Goal: Task Accomplishment & Management: Manage account settings

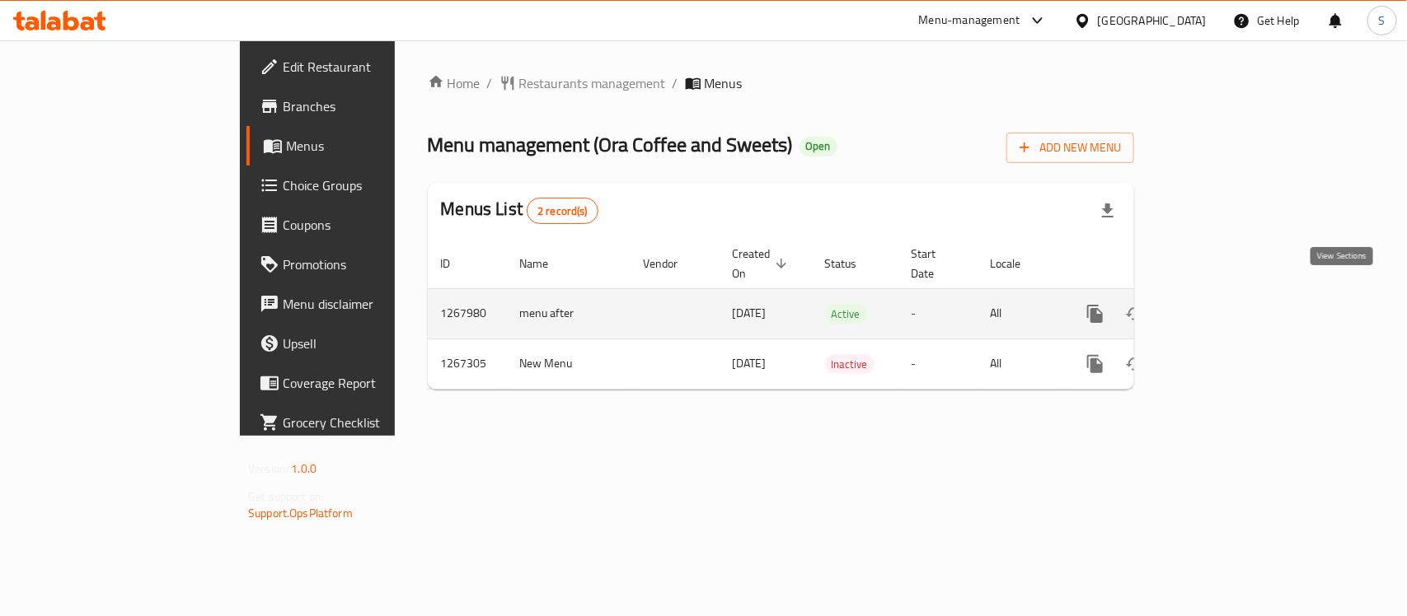
click at [1221, 307] on icon "enhanced table" at bounding box center [1214, 314] width 15 height 15
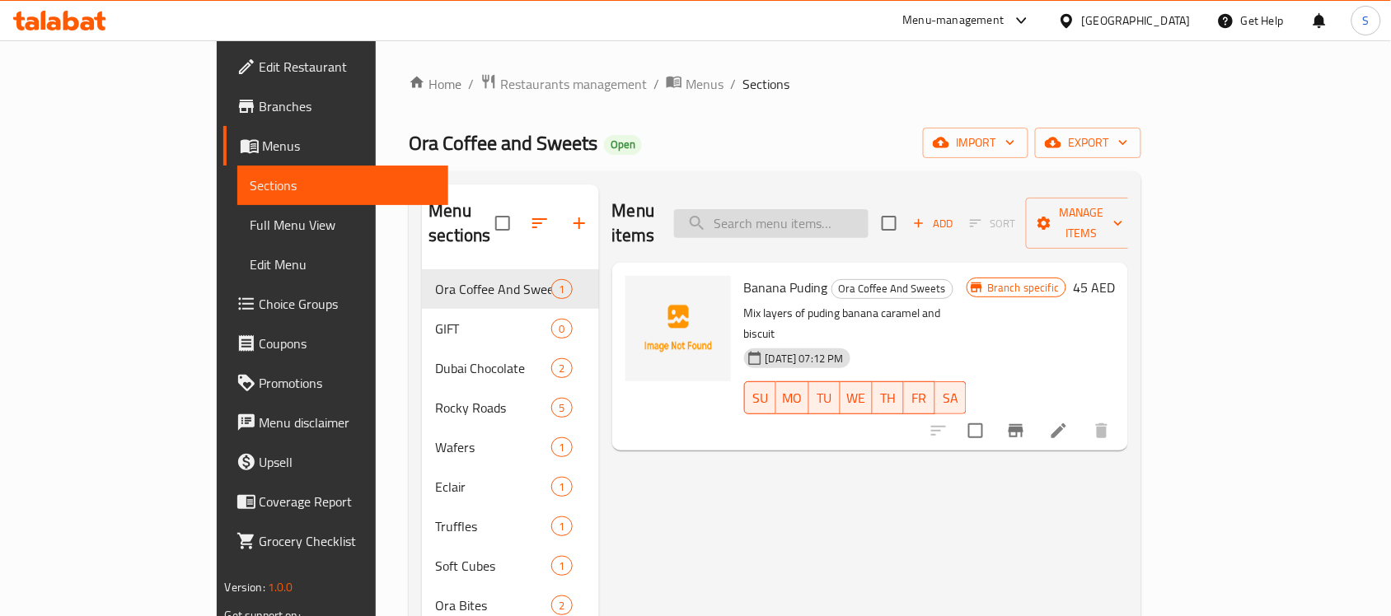
click at [869, 224] on input "search" at bounding box center [771, 223] width 194 height 29
paste input "[PERSON_NAME] Bites"
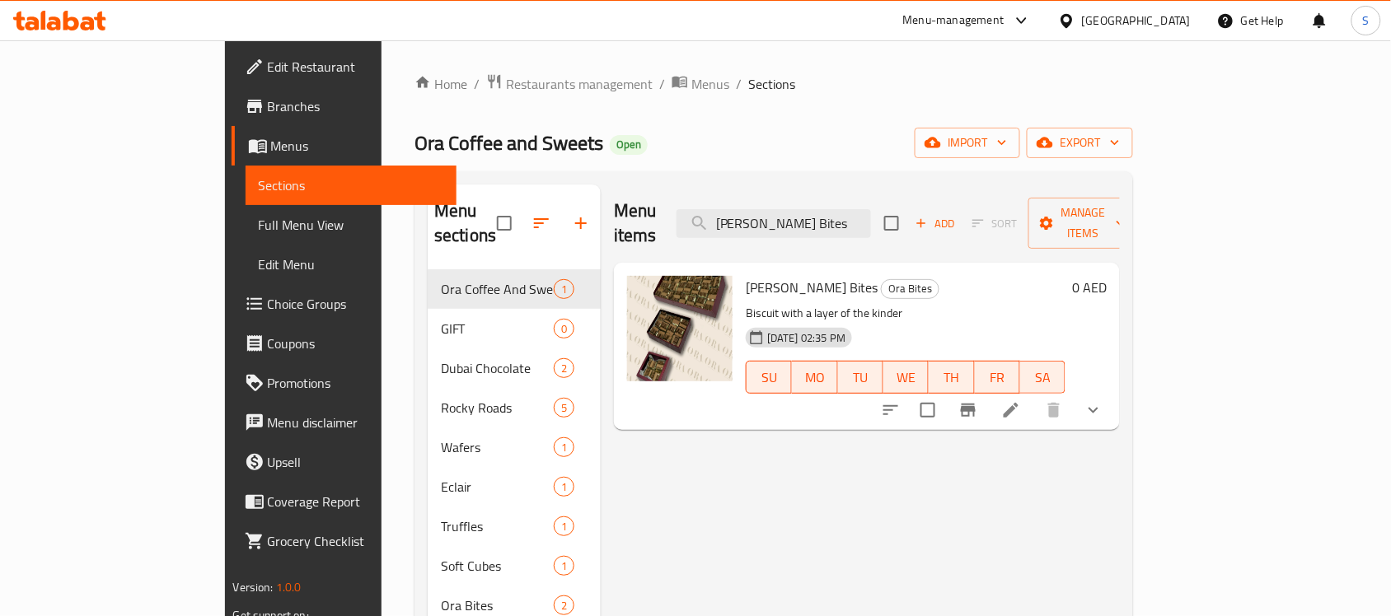
type input "[PERSON_NAME] Bites"
click at [1034, 396] on li at bounding box center [1011, 411] width 46 height 30
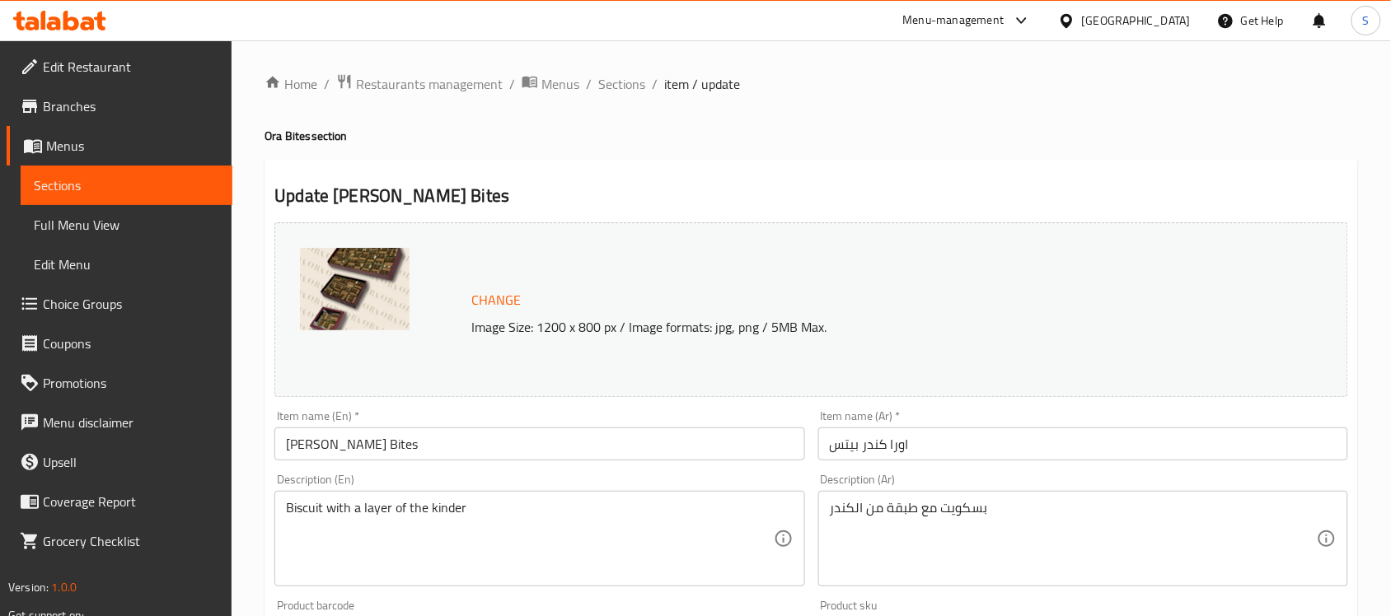
scroll to position [618, 0]
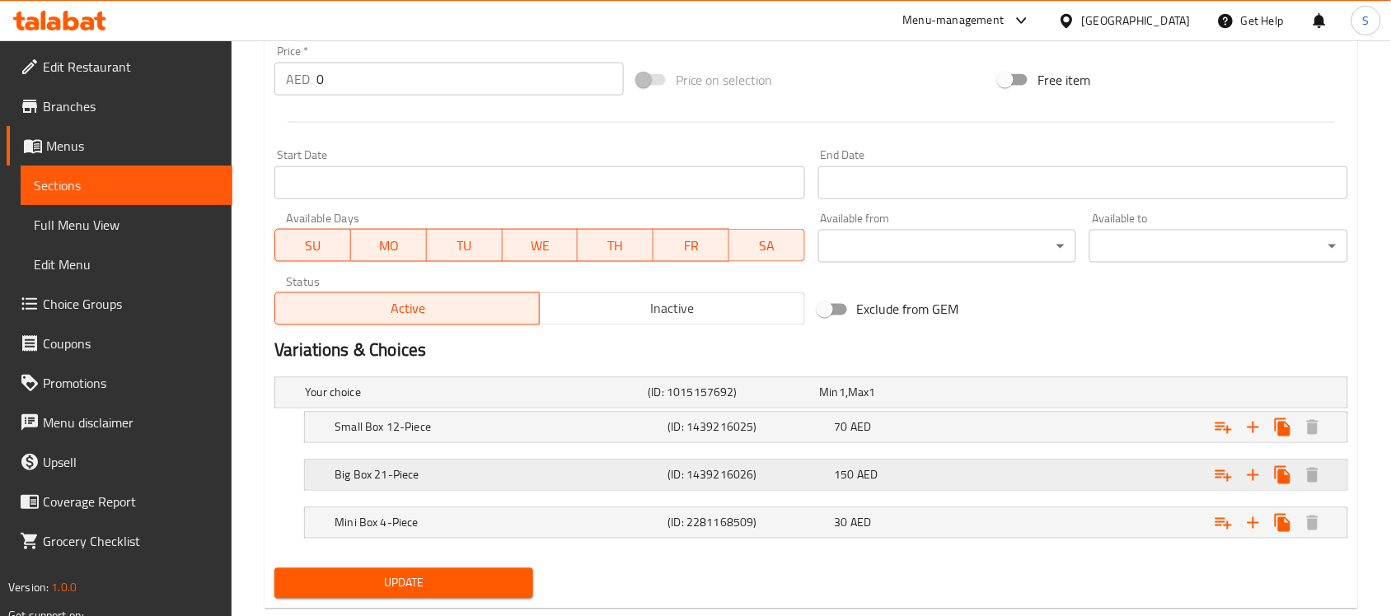
click at [596, 472] on h5 "Big Box 21-Piece" at bounding box center [498, 475] width 326 height 16
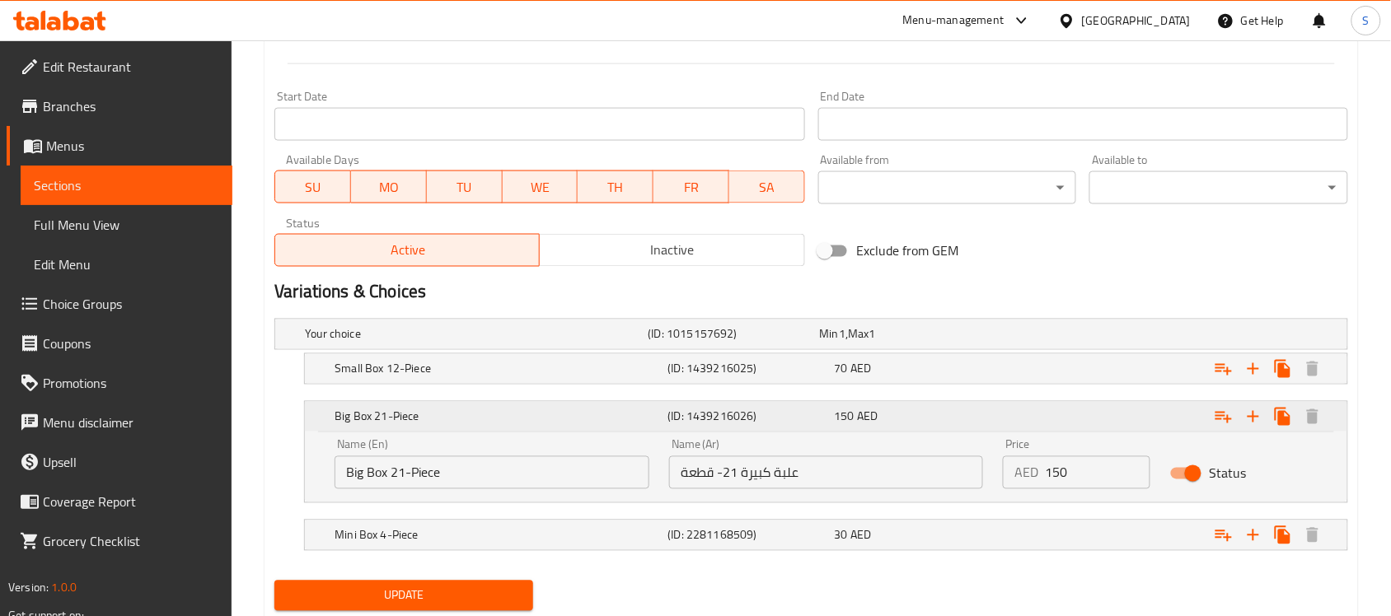
scroll to position [728, 0]
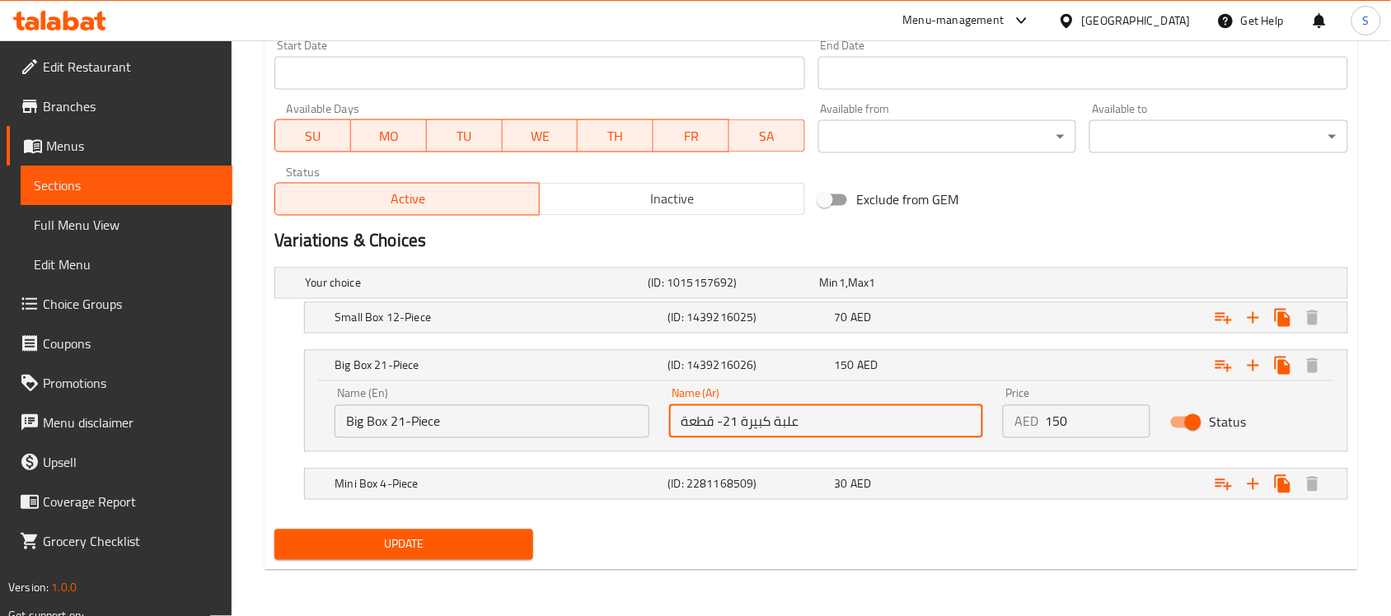
click at [738, 423] on input "علبة كبيرة 21- قطعة" at bounding box center [826, 421] width 315 height 33
type input "علبة كبيرة 24- قطعة"
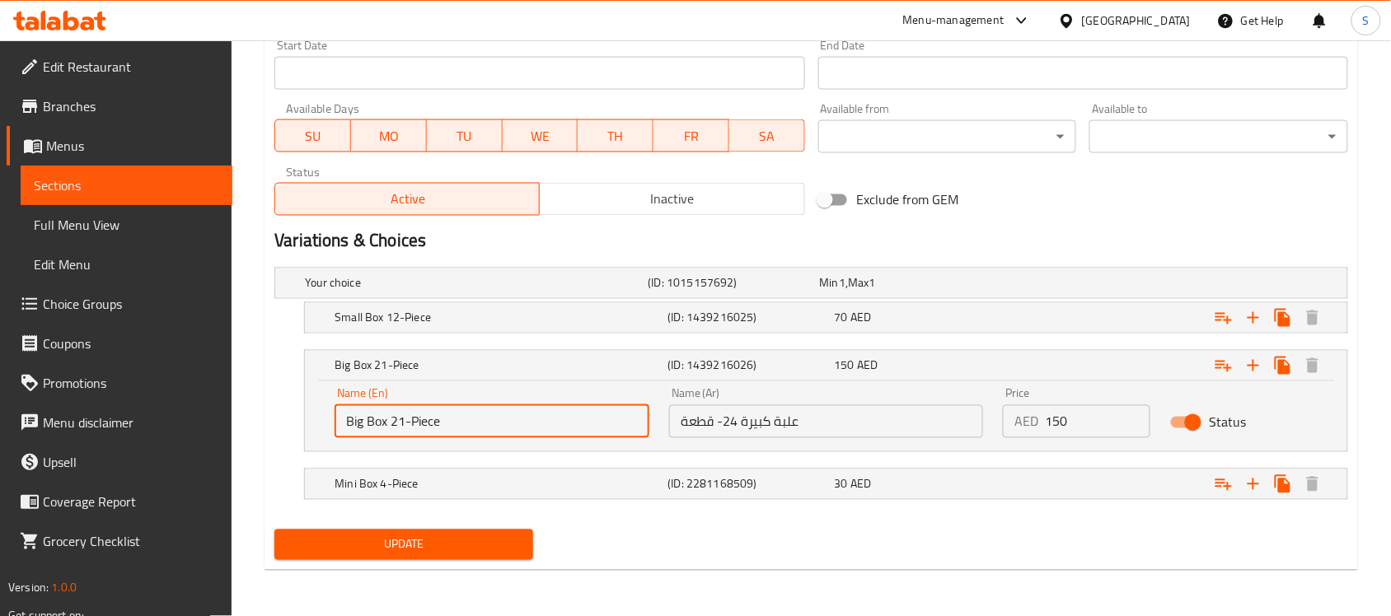
click at [405, 425] on input "Big Box 21-Piece" at bounding box center [492, 421] width 315 height 33
click at [958, 431] on input "علبة كبيرة 24- قطعة" at bounding box center [826, 421] width 315 height 33
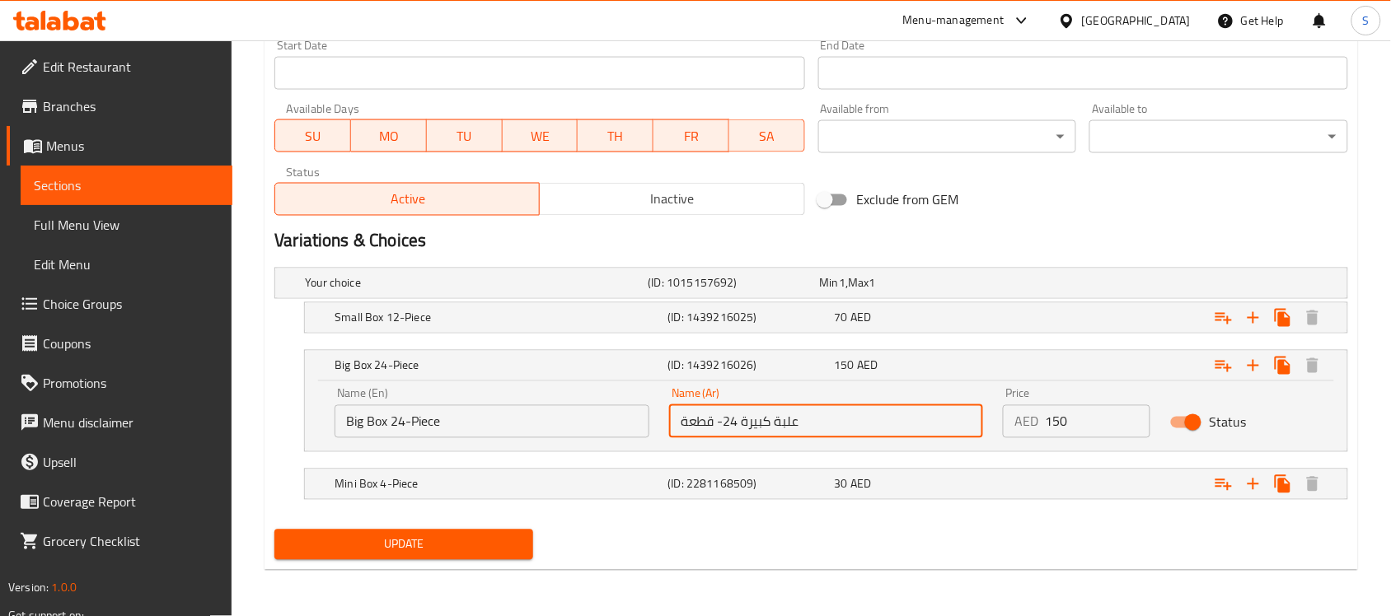
click at [585, 422] on input "Big Box 24-Piece" at bounding box center [492, 421] width 315 height 33
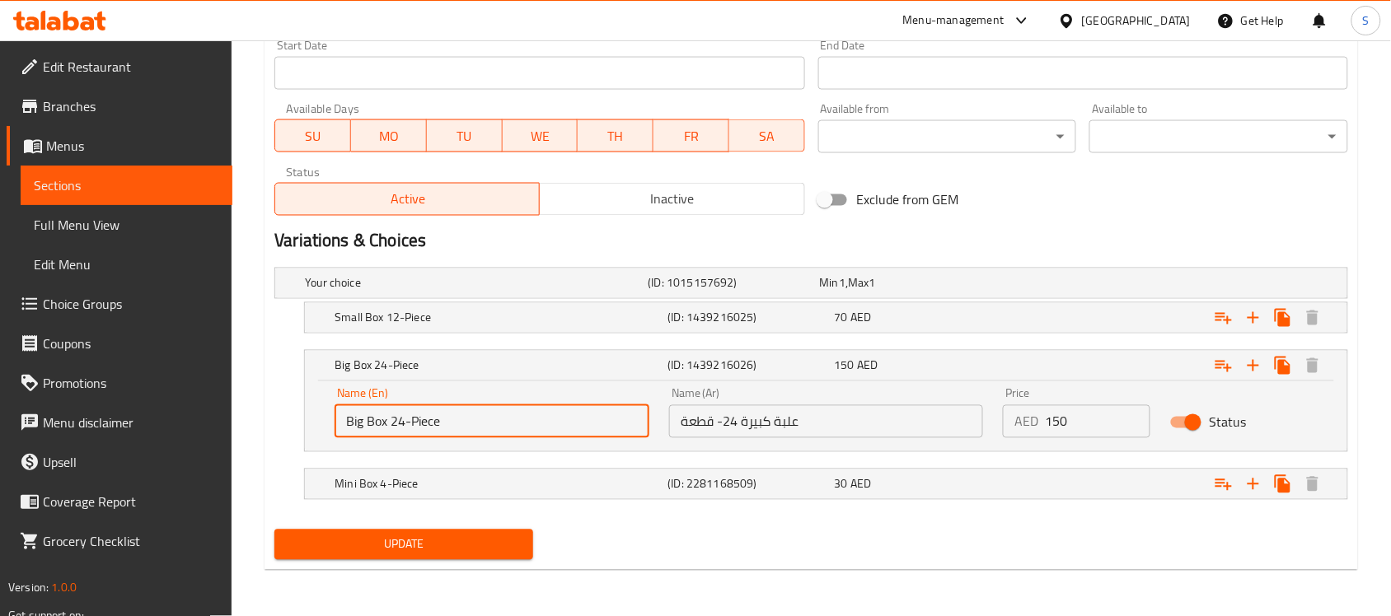
type input "Big Box 24-Piece"
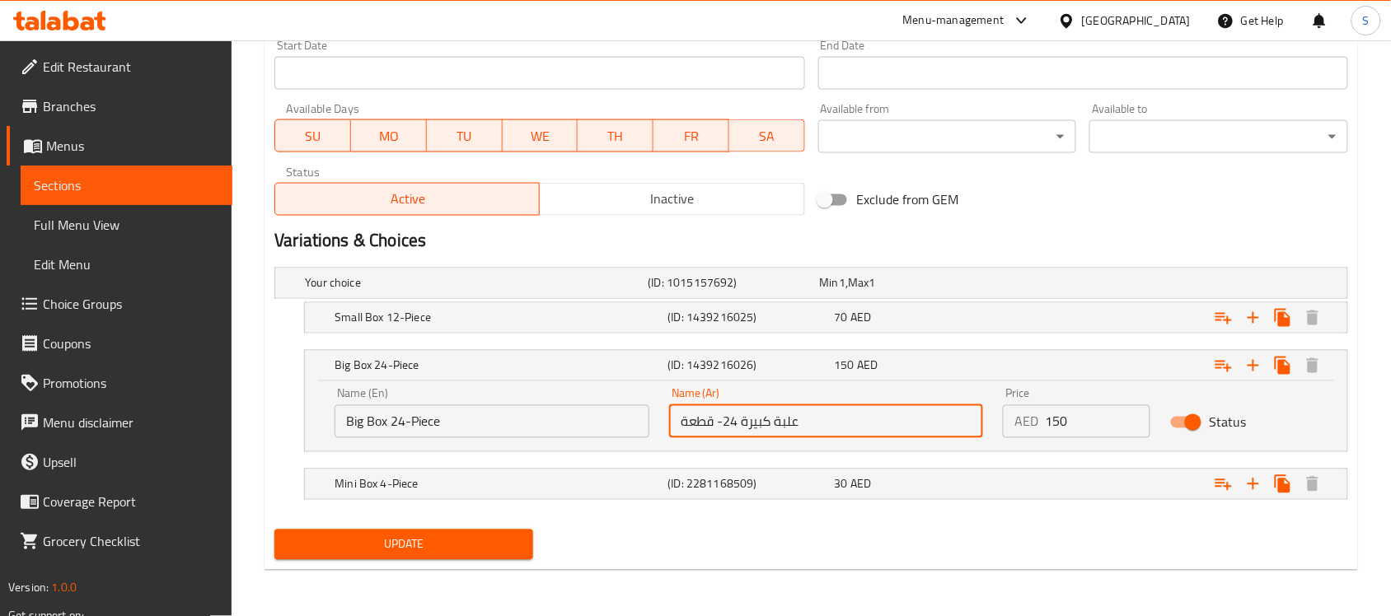
click at [822, 427] on input "علبة كبيرة 24- قطعة" at bounding box center [826, 421] width 315 height 33
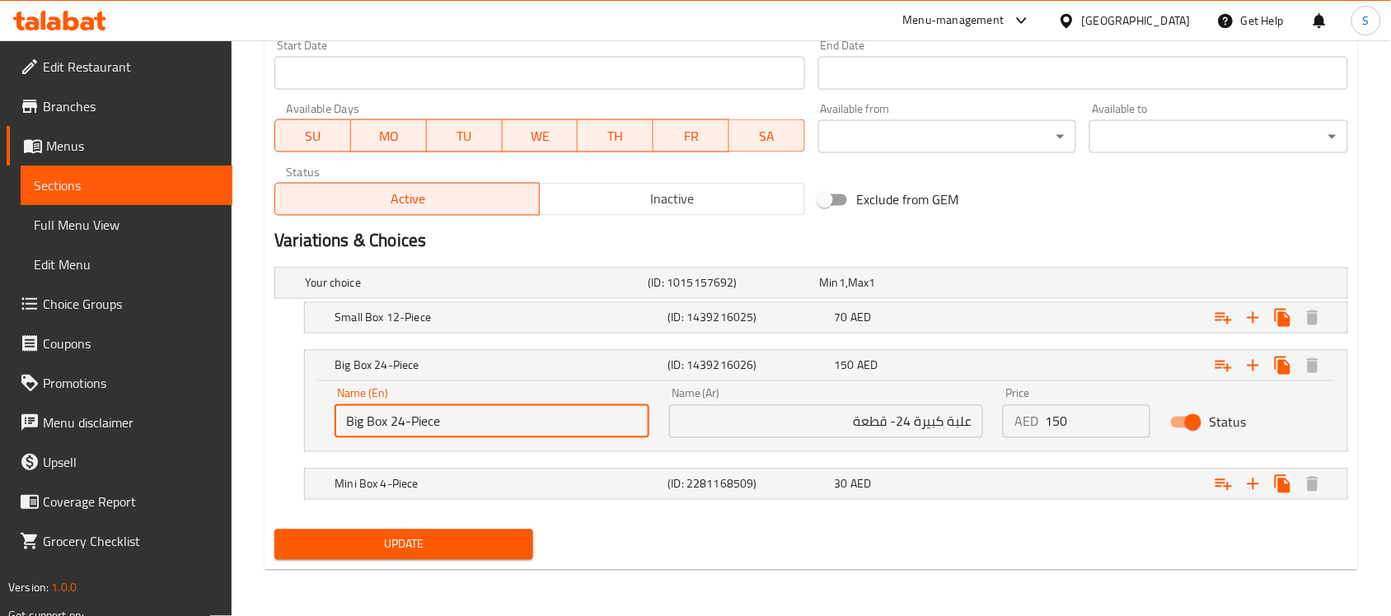
click at [373, 433] on input "Big Box 24-Piece" at bounding box center [492, 421] width 315 height 33
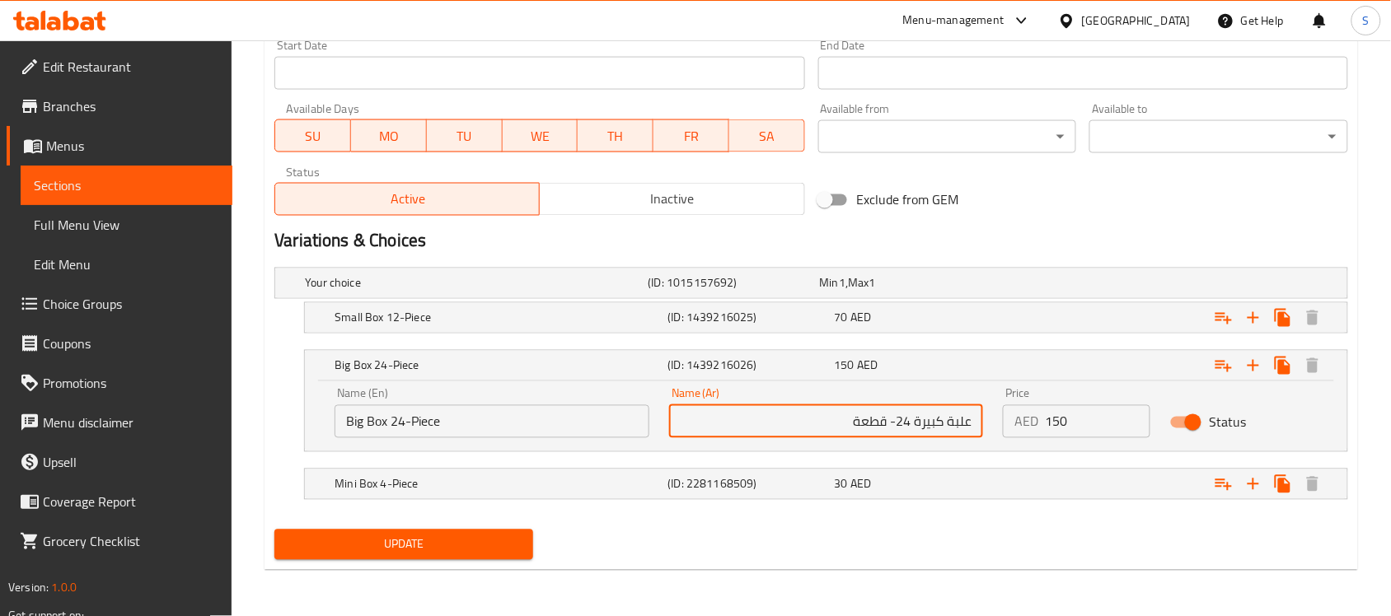
click at [887, 433] on input "علبة كبيرة 24- قطعة" at bounding box center [826, 421] width 315 height 33
click at [499, 548] on span "Update" at bounding box center [404, 545] width 232 height 21
